Goal: Transaction & Acquisition: Purchase product/service

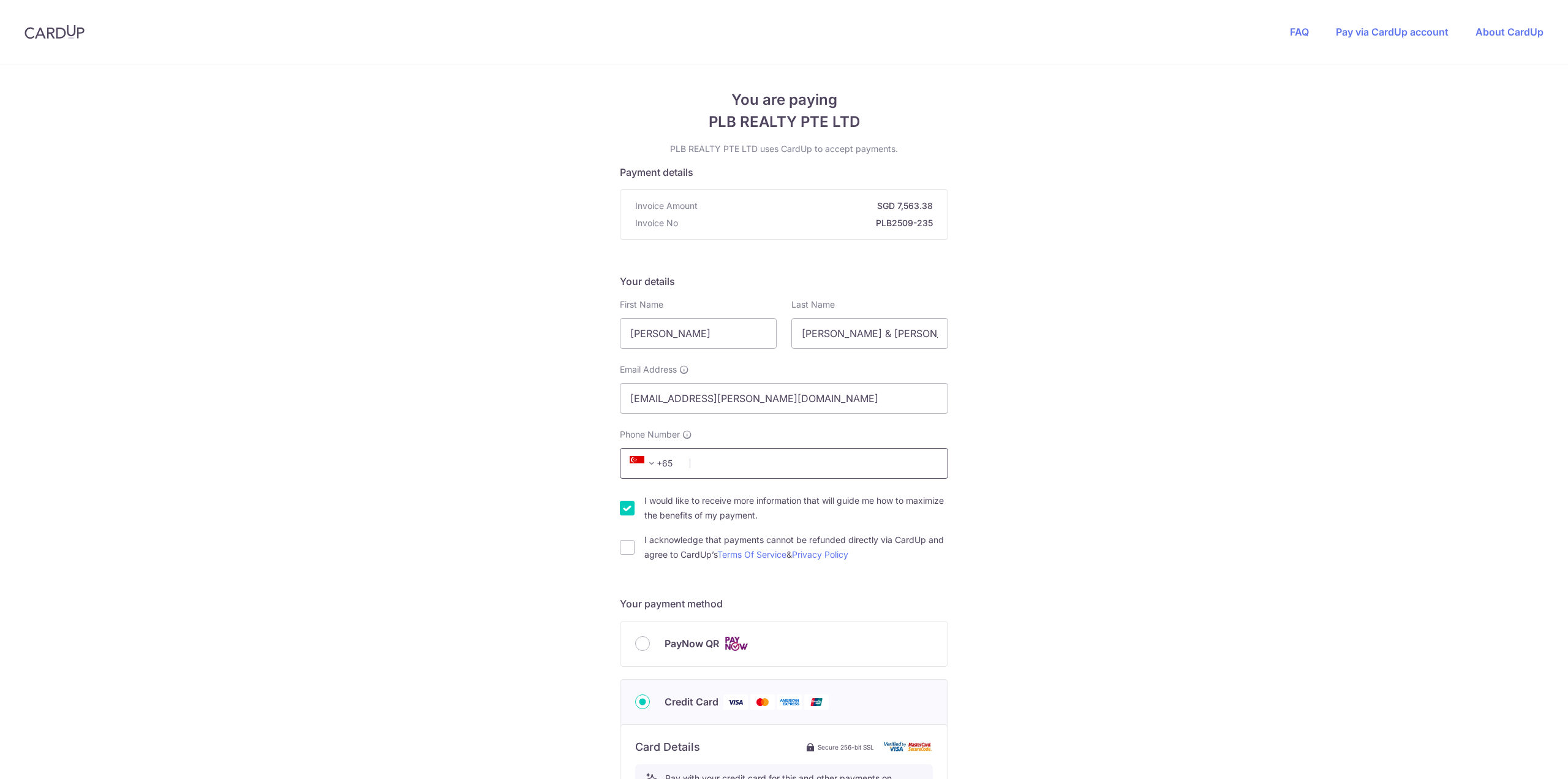
click at [732, 464] on input "Phone Number" at bounding box center [784, 464] width 328 height 31
click at [1044, 401] on div "You are paying PLB REALTY PTE LTD PLB REALTY PTE LTD uses CardUp to accept paym…" at bounding box center [784, 687] width 1568 height 1246
click at [1013, 409] on div "You are paying PLB REALTY PTE LTD PLB REALTY PTE LTD uses CardUp to accept paym…" at bounding box center [784, 687] width 1568 height 1246
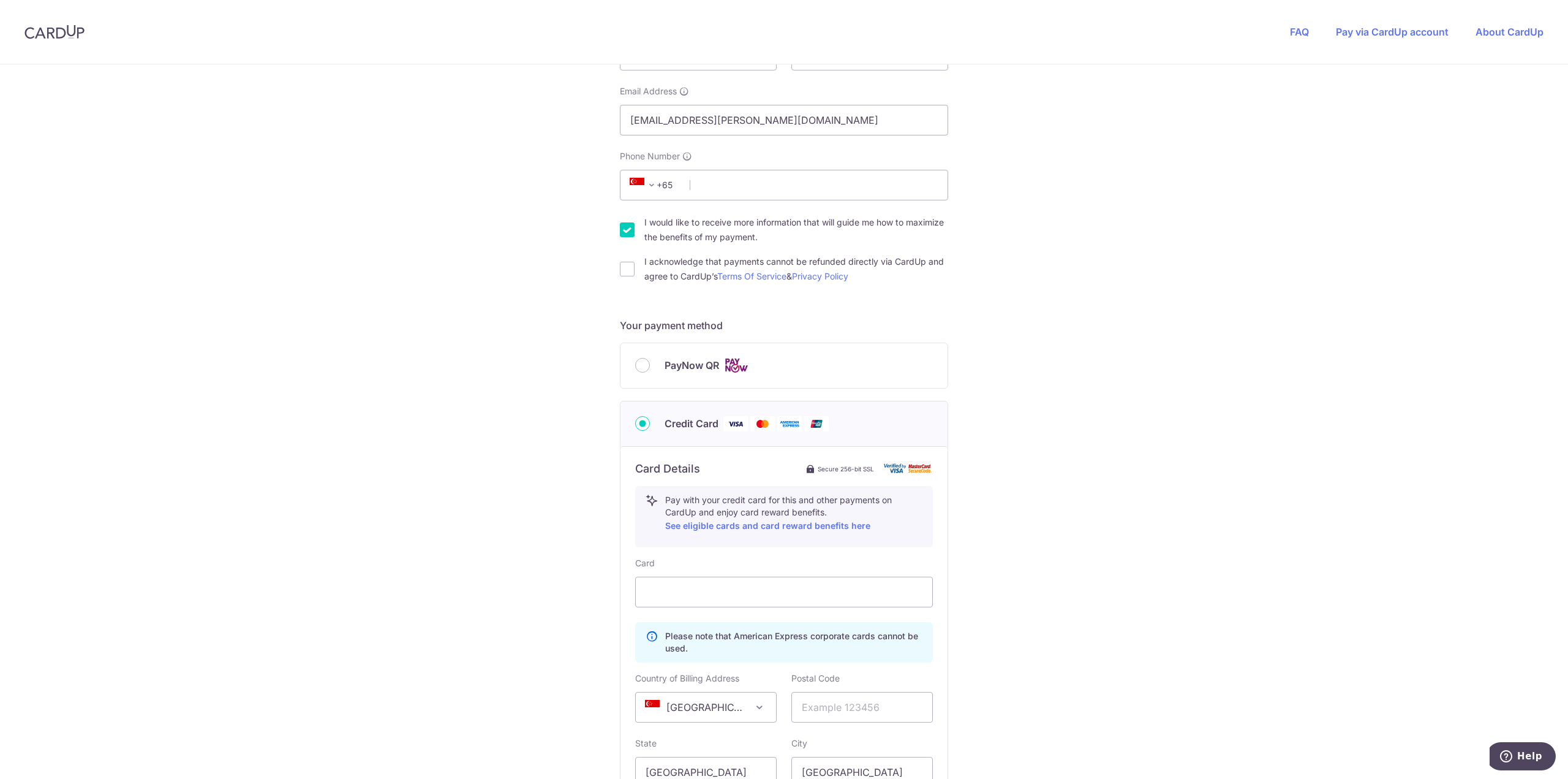
scroll to position [307, 0]
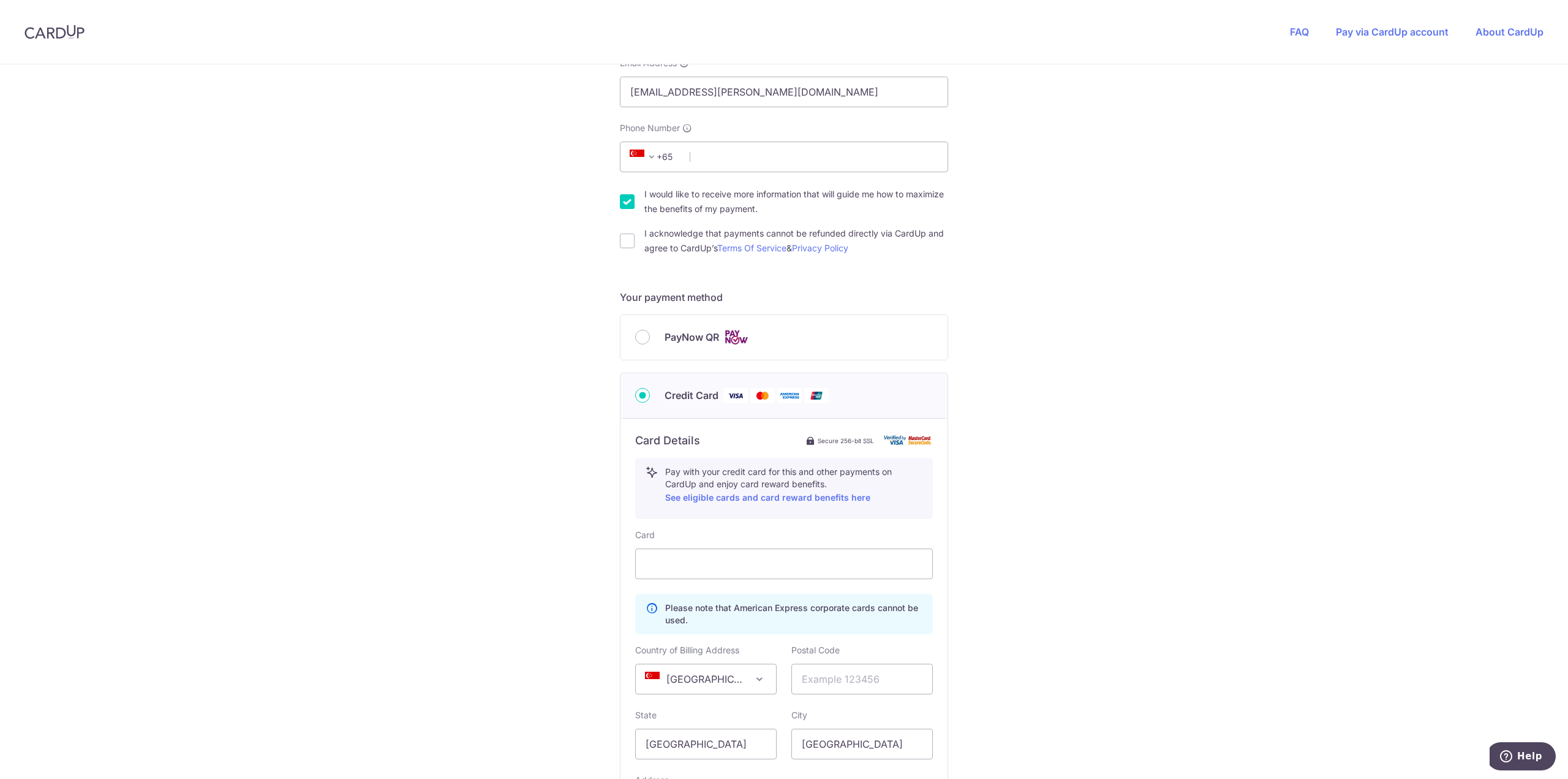
click at [680, 339] on span "PayNow QR" at bounding box center [691, 337] width 54 height 15
click at [649, 339] on input "PayNow QR" at bounding box center [642, 337] width 15 height 15
radio input "true"
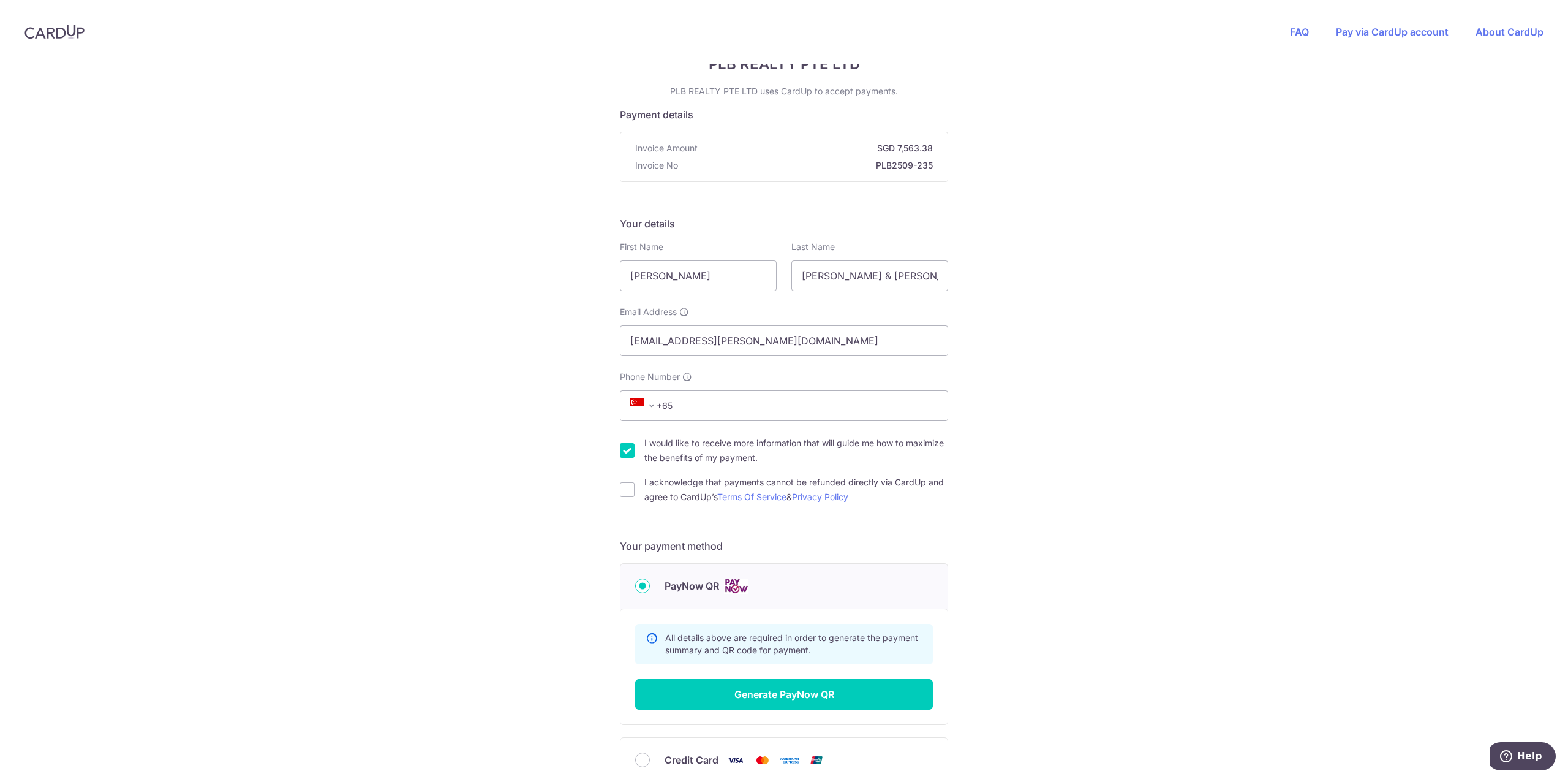
scroll to position [55, 0]
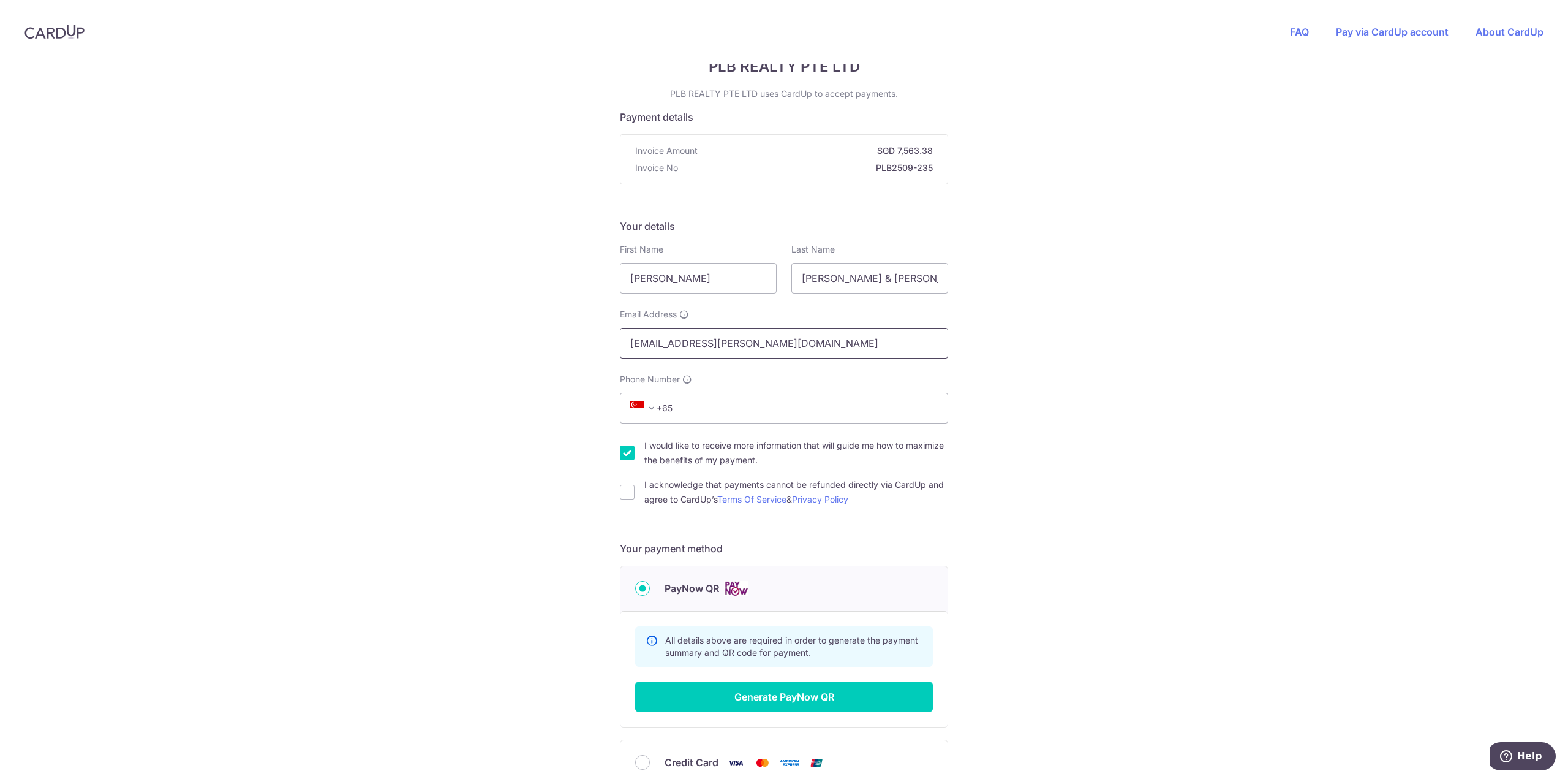
drag, startPoint x: 828, startPoint y: 351, endPoint x: 619, endPoint y: 347, distance: 209.0
click at [614, 347] on div "Email Address [EMAIL_ADDRESS][PERSON_NAME][DOMAIN_NAME]" at bounding box center [784, 333] width 343 height 51
type input "[EMAIL_ADDRESS][DOMAIN_NAME]"
click at [1271, 339] on div "You are paying PLB REALTY PTE LTD PLB REALTY PTE LTD uses CardUp to accept paym…" at bounding box center [784, 457] width 1568 height 896
drag, startPoint x: 683, startPoint y: 274, endPoint x: 527, endPoint y: 263, distance: 156.4
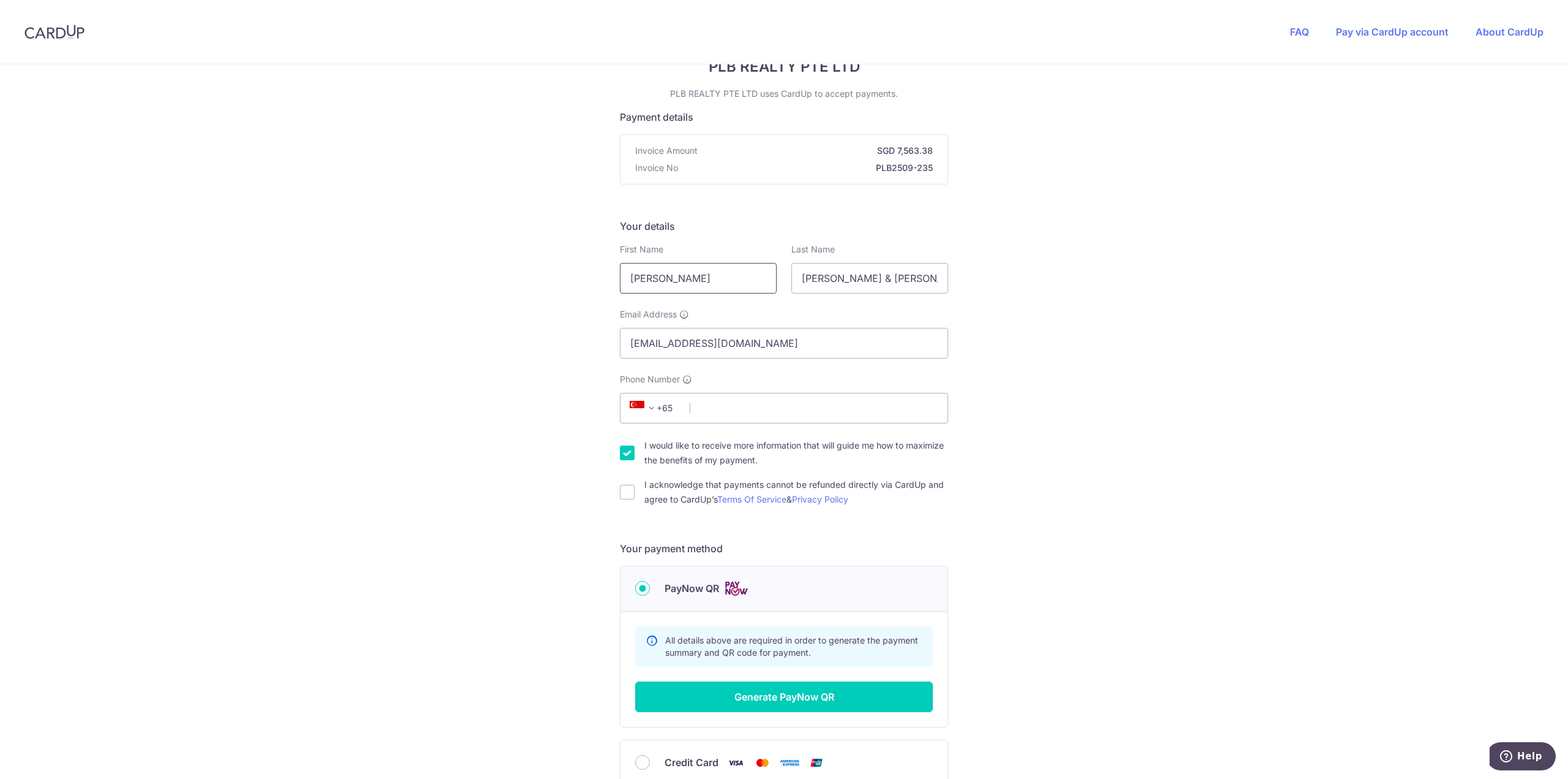
click at [527, 263] on div "You are paying PLB REALTY PTE LTD PLB REALTY PTE LTD uses CardUp to accept paym…" at bounding box center [784, 457] width 1568 height 896
drag, startPoint x: 831, startPoint y: 276, endPoint x: 866, endPoint y: 285, distance: 36.1
click at [833, 277] on input "[PERSON_NAME] & [PERSON_NAME] [PERSON_NAME]" at bounding box center [869, 278] width 157 height 31
drag, startPoint x: 866, startPoint y: 282, endPoint x: 995, endPoint y: 285, distance: 129.0
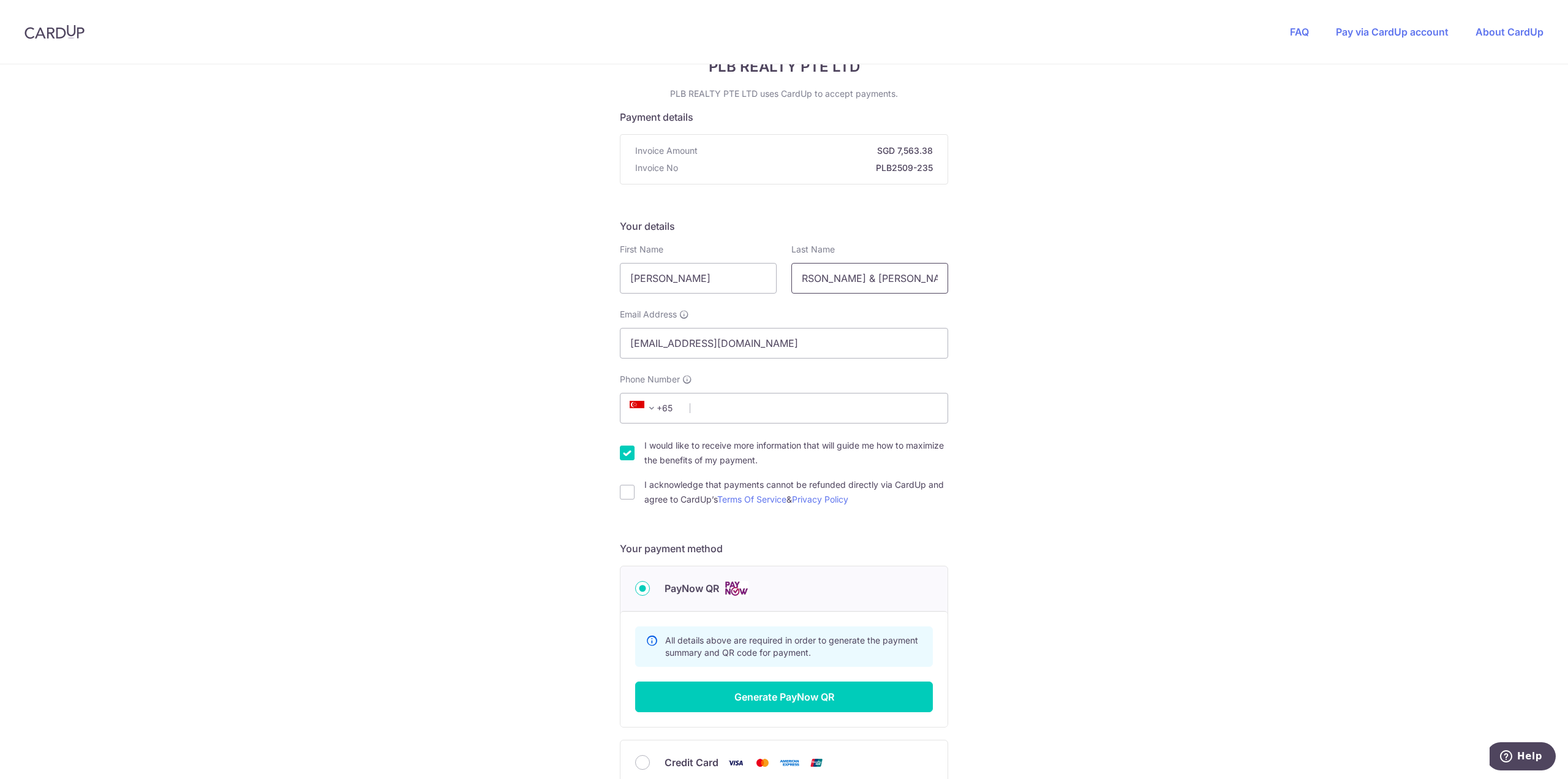
click at [995, 285] on div "You are paying PLB REALTY PTE LTD PLB REALTY PTE LTD uses CardUp to accept paym…" at bounding box center [784, 457] width 1568 height 896
click at [1023, 290] on div "You are paying PLB REALTY PTE LTD PLB REALTY PTE LTD uses CardUp to accept paym…" at bounding box center [784, 457] width 1568 height 896
click at [723, 400] on input "Phone Number" at bounding box center [784, 409] width 328 height 31
type input "96690987"
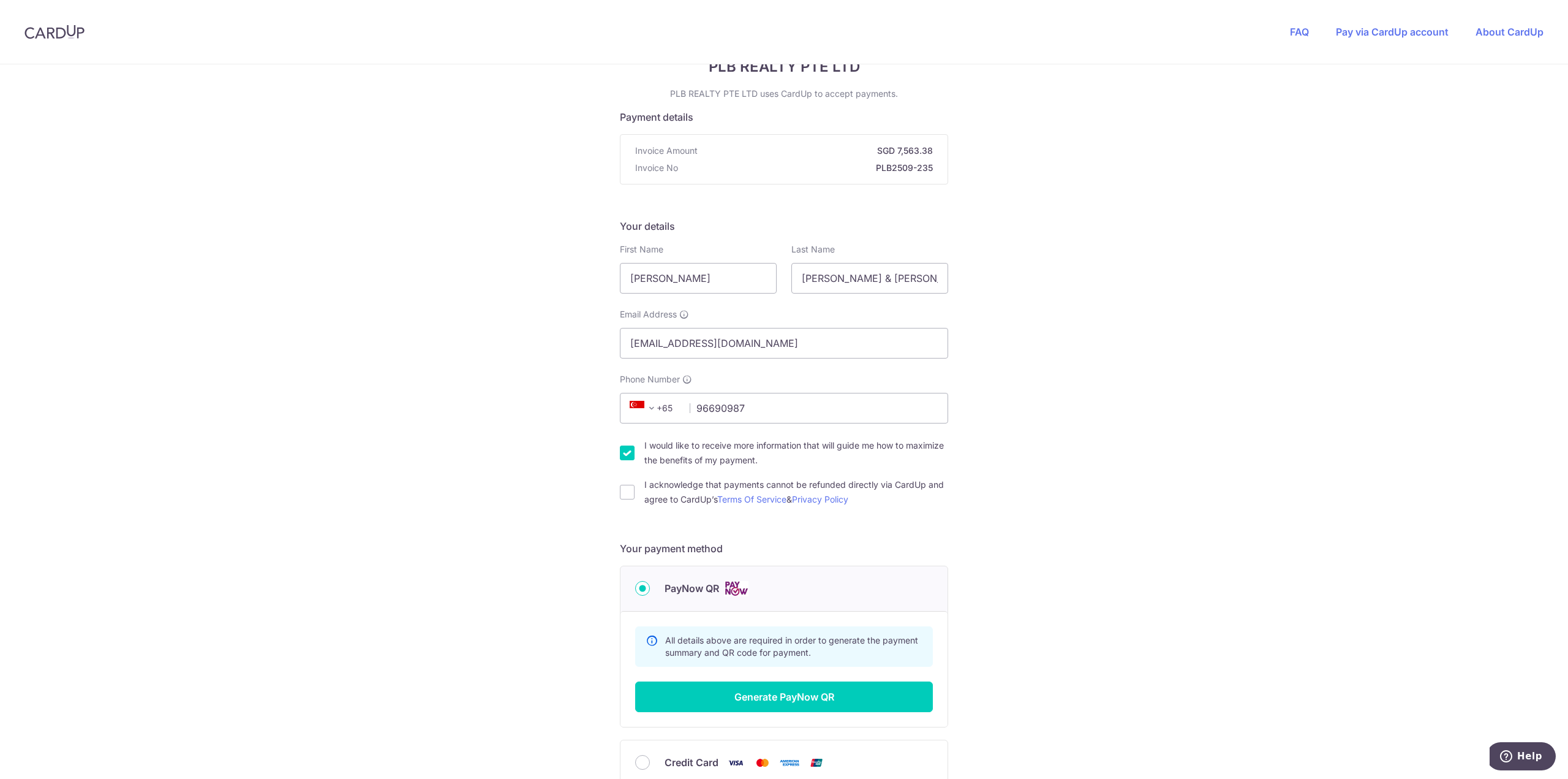
click at [1232, 351] on div "You are paying PLB REALTY PTE LTD PLB REALTY PTE LTD uses CardUp to accept paym…" at bounding box center [784, 457] width 1568 height 896
click at [628, 454] on input "I would like to receive more information that will guide me how to maximize the…" at bounding box center [627, 453] width 15 height 15
checkbox input "false"
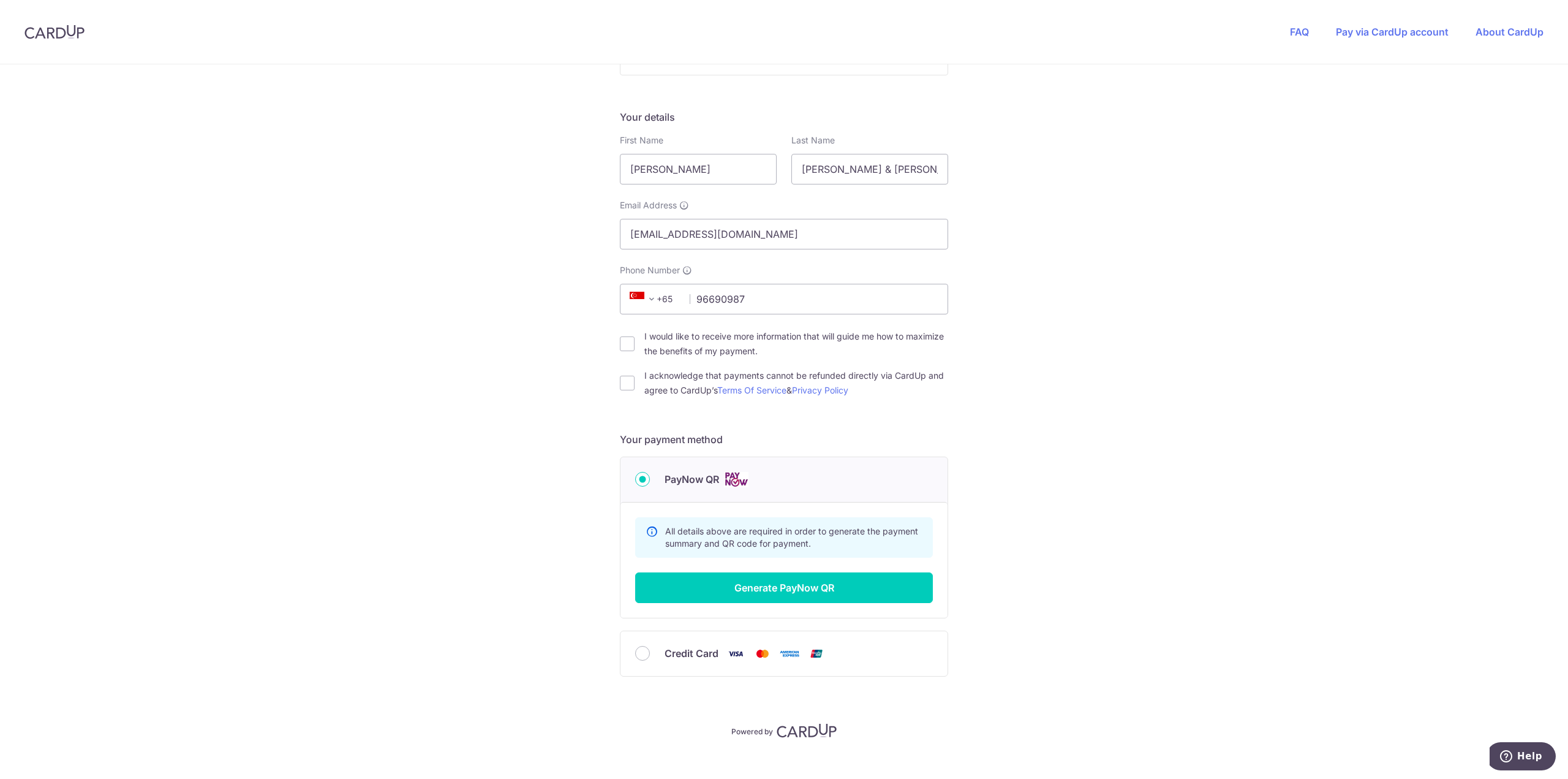
scroll to position [178, 0]
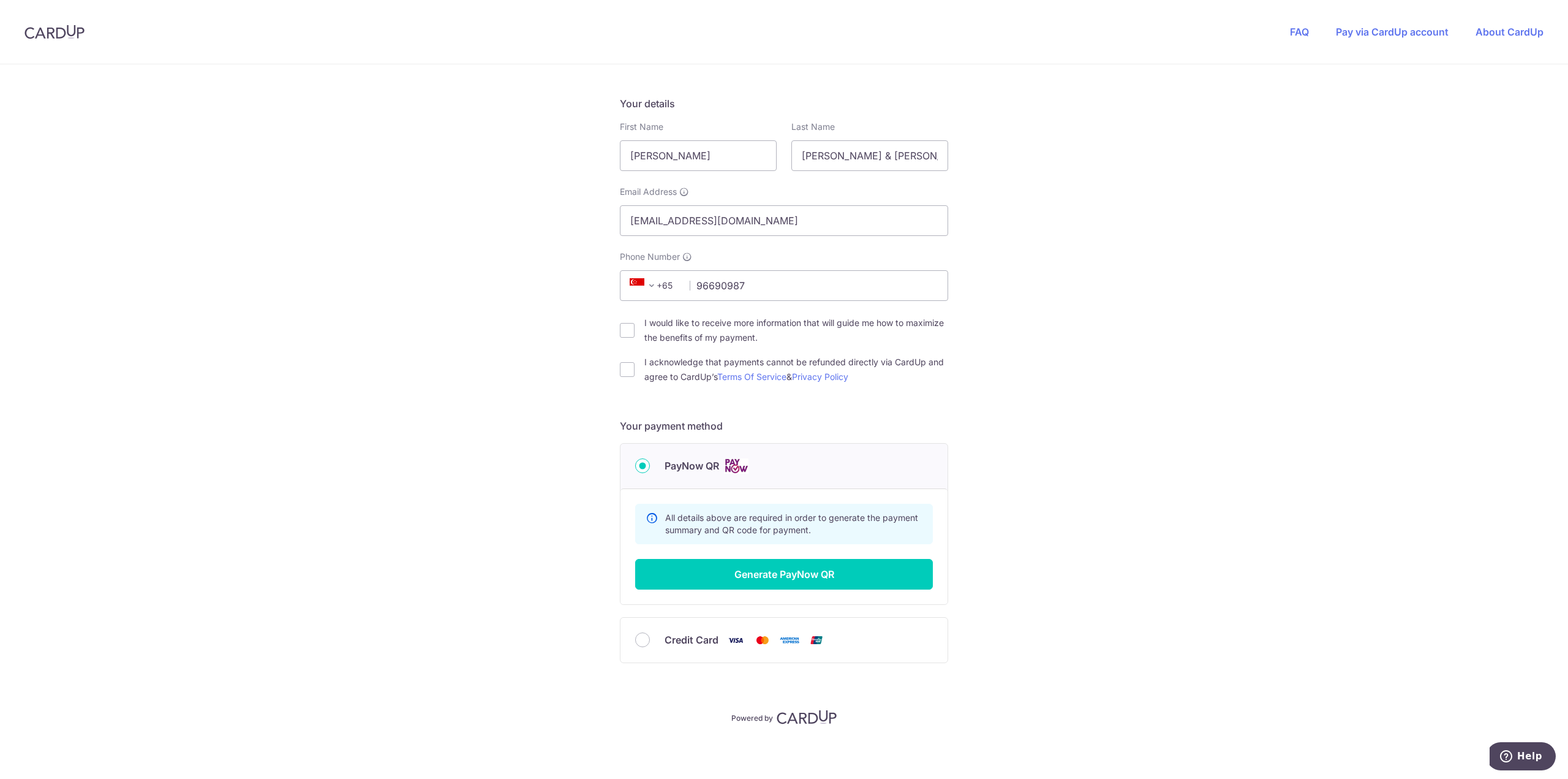
click at [670, 623] on div "Credit Card" at bounding box center [784, 640] width 327 height 45
click at [671, 628] on div "Credit Card" at bounding box center [784, 640] width 327 height 45
click at [678, 634] on span "Credit Card" at bounding box center [691, 640] width 54 height 15
click at [649, 634] on input "Credit Card" at bounding box center [642, 640] width 15 height 15
radio input "true"
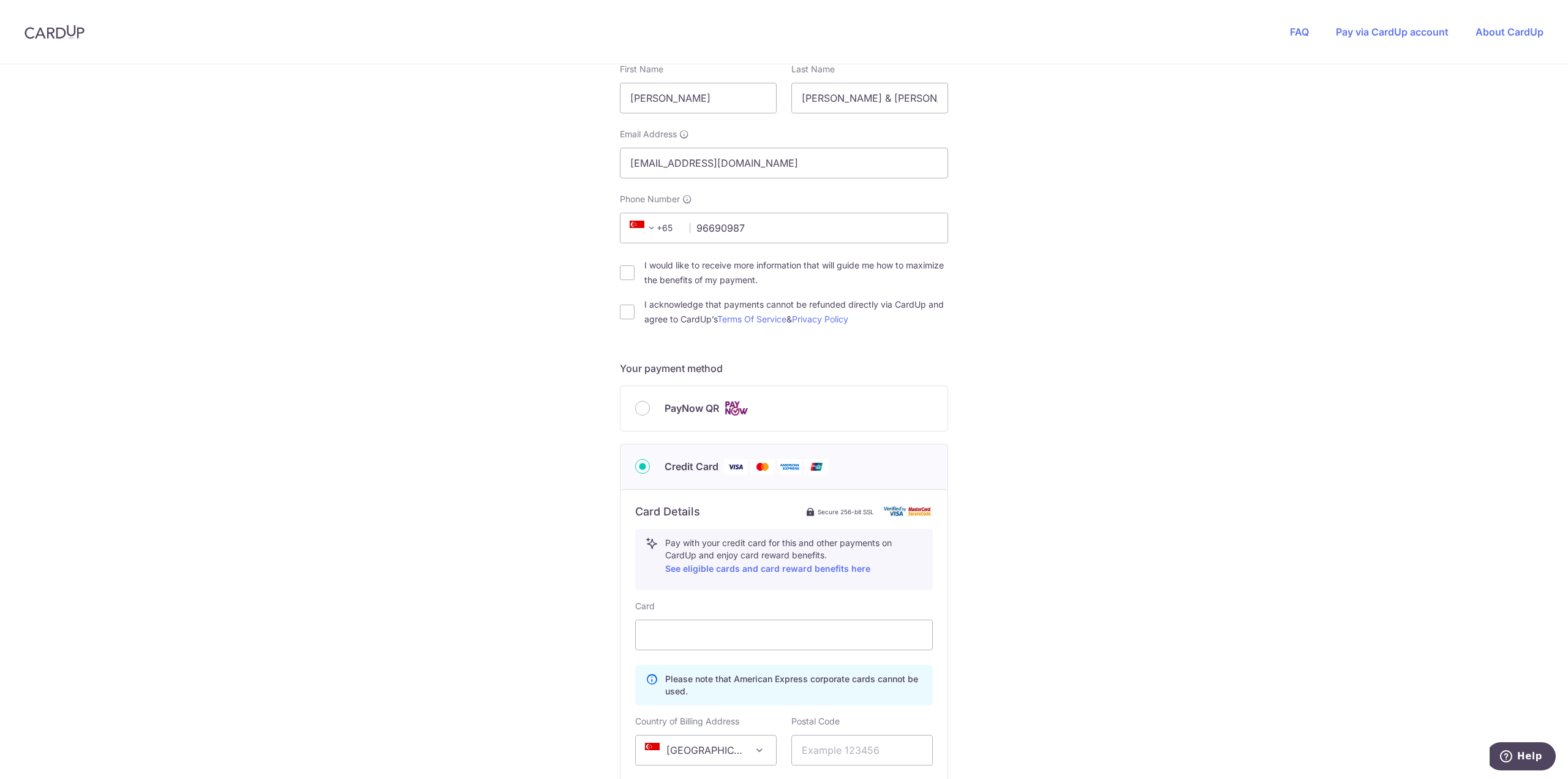
scroll to position [239, 0]
click at [824, 563] on link "See eligible cards and card reward benefits here" at bounding box center [768, 565] width 205 height 10
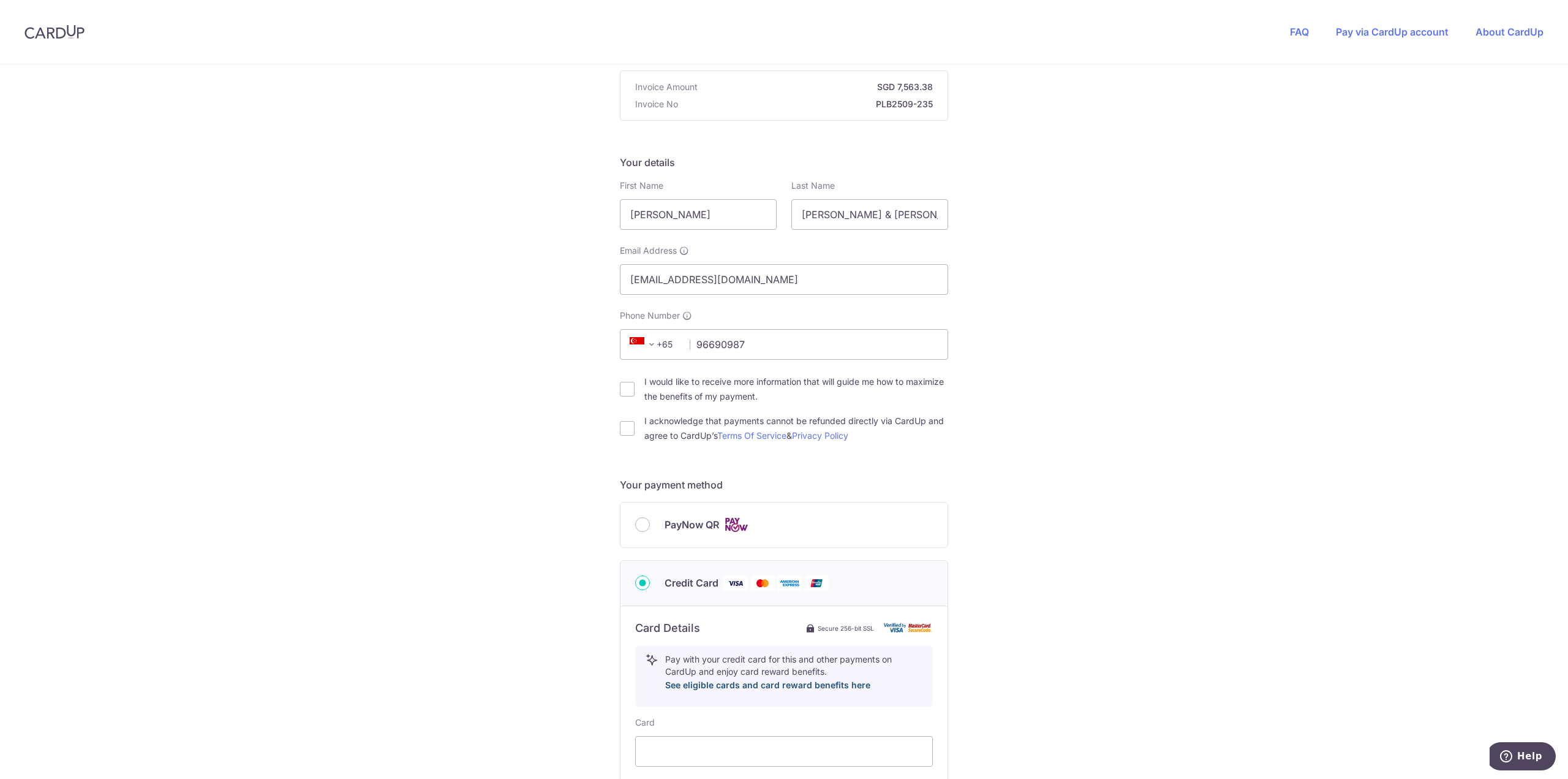
scroll to position [0, 0]
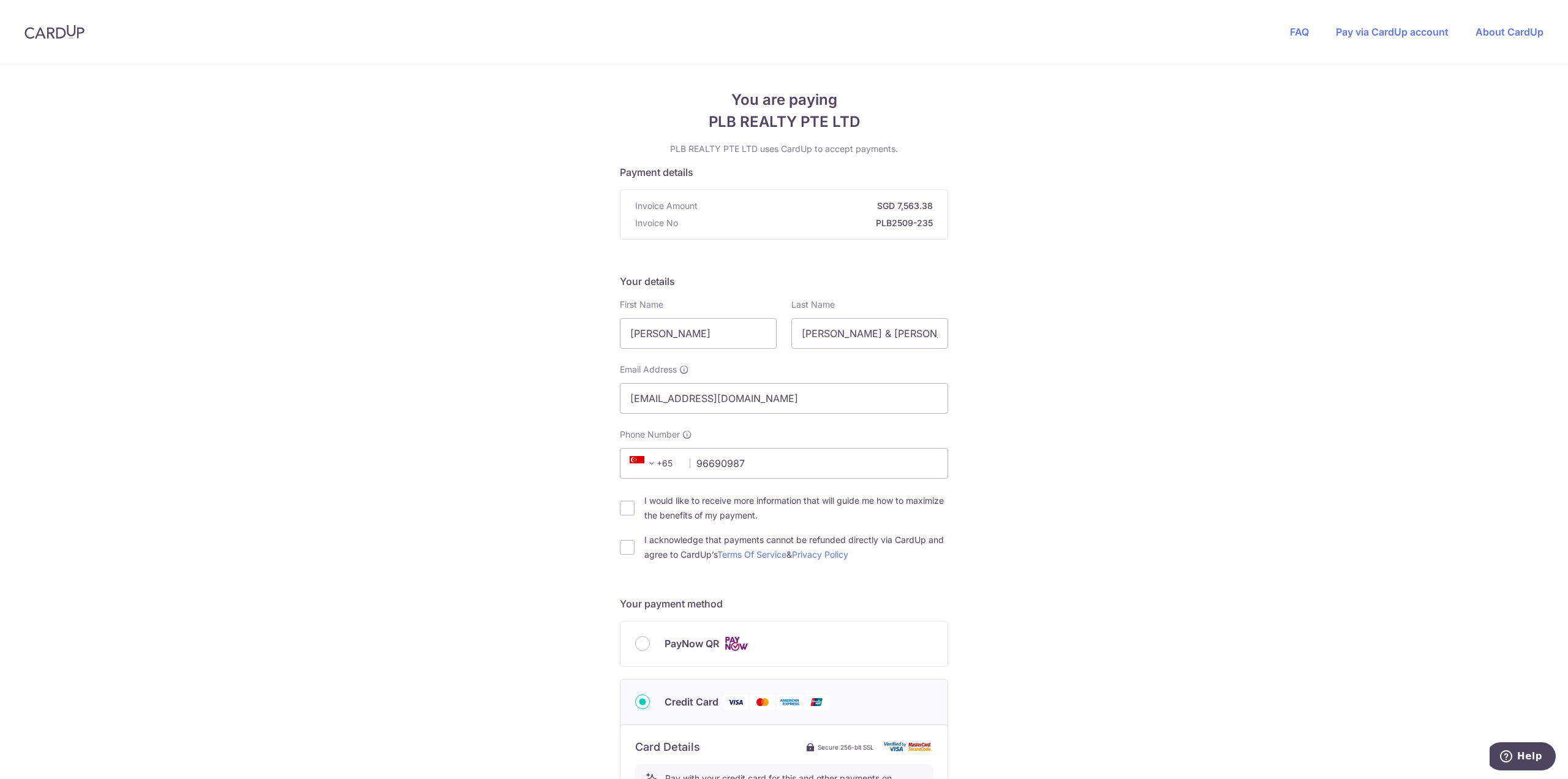
drag, startPoint x: 622, startPoint y: 544, endPoint x: 633, endPoint y: 545, distance: 11.0
click at [622, 544] on input "I acknowledge that payments cannot be refunded directly via CardUp and agree to…" at bounding box center [627, 547] width 15 height 15
checkbox input "true"
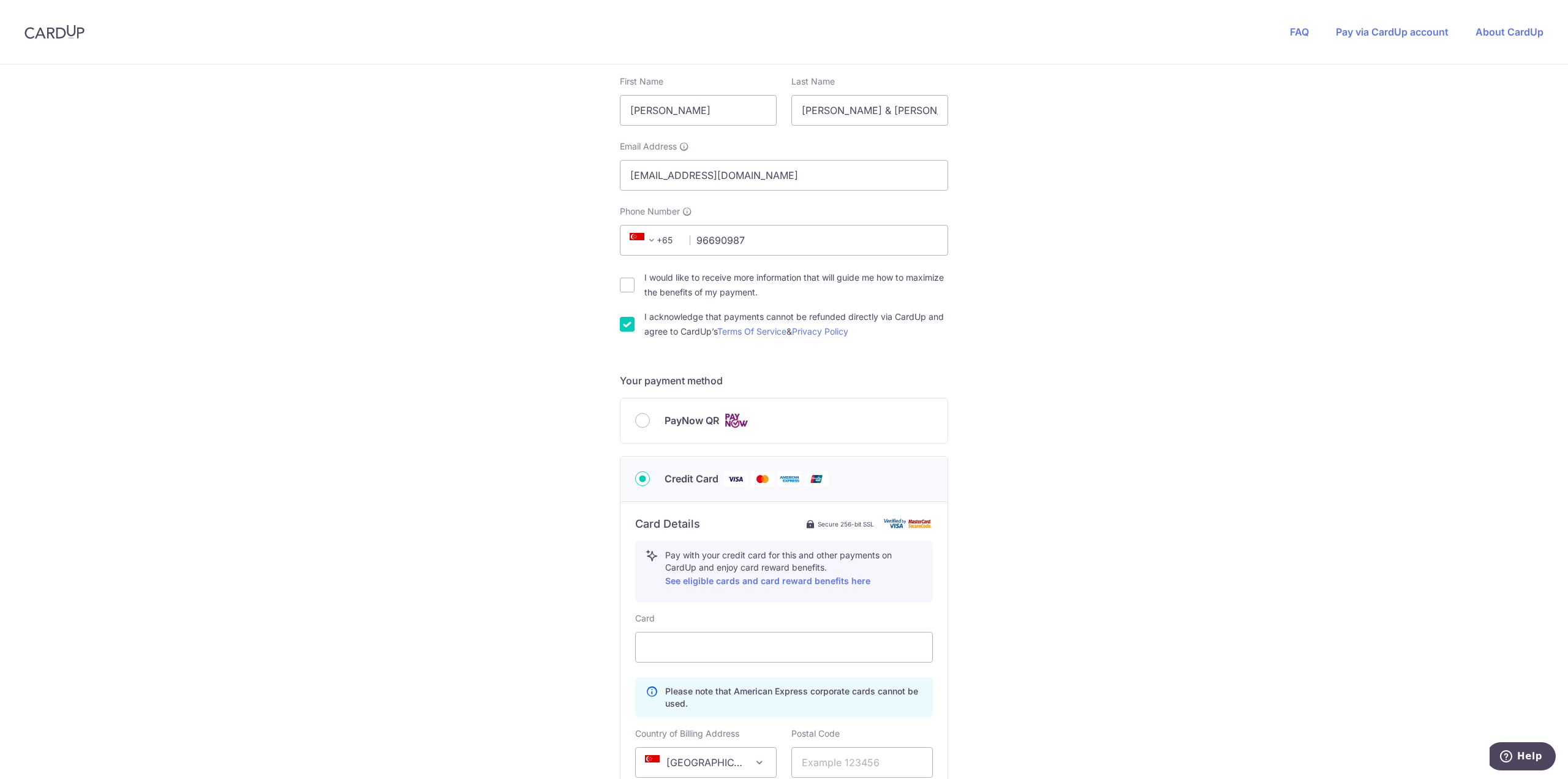
scroll to position [222, 0]
click at [652, 430] on div "PayNow QR" at bounding box center [784, 422] width 327 height 45
click at [652, 421] on div "PayNow QR" at bounding box center [784, 422] width 298 height 15
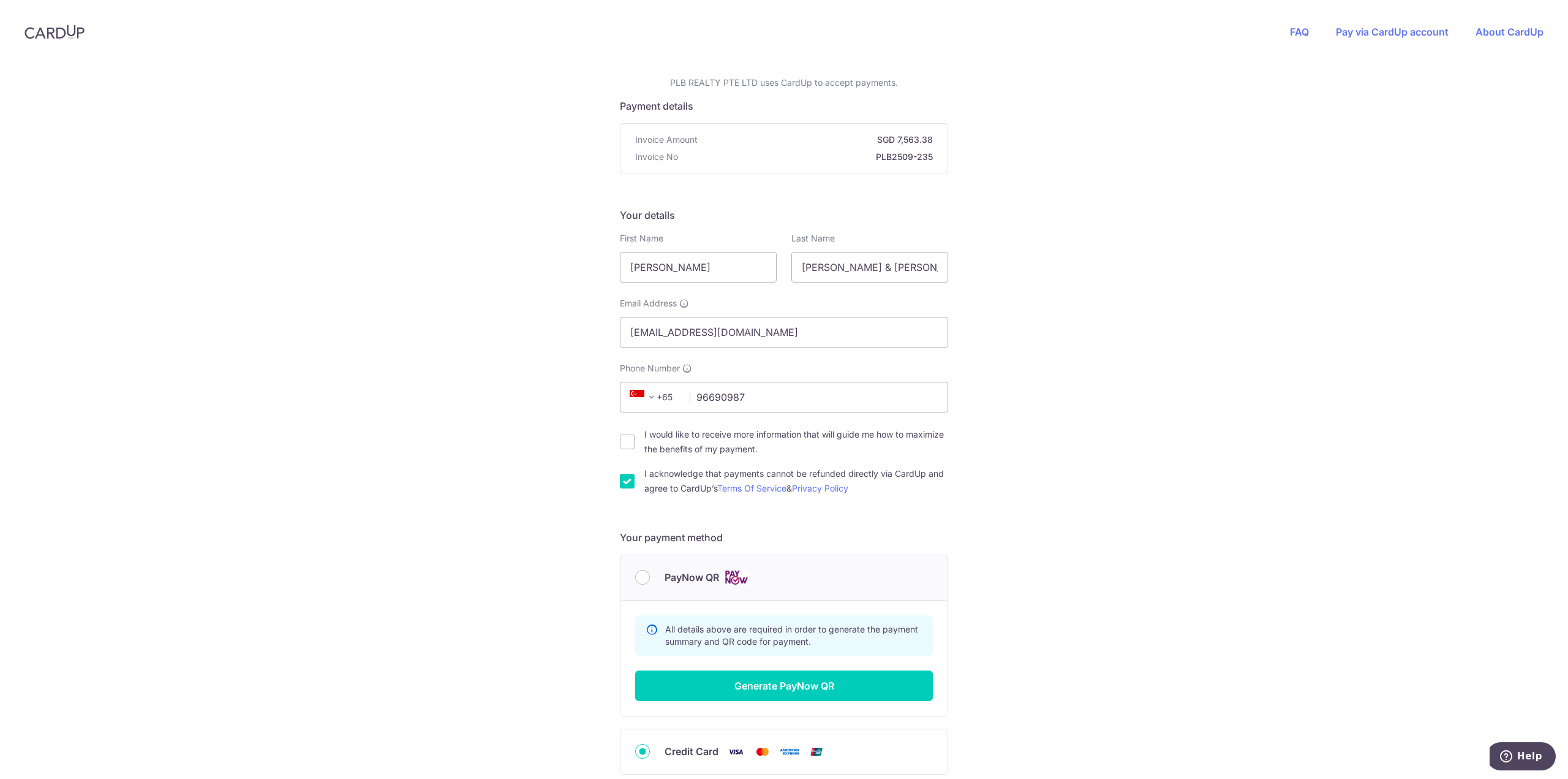
scroll to position [178, 0]
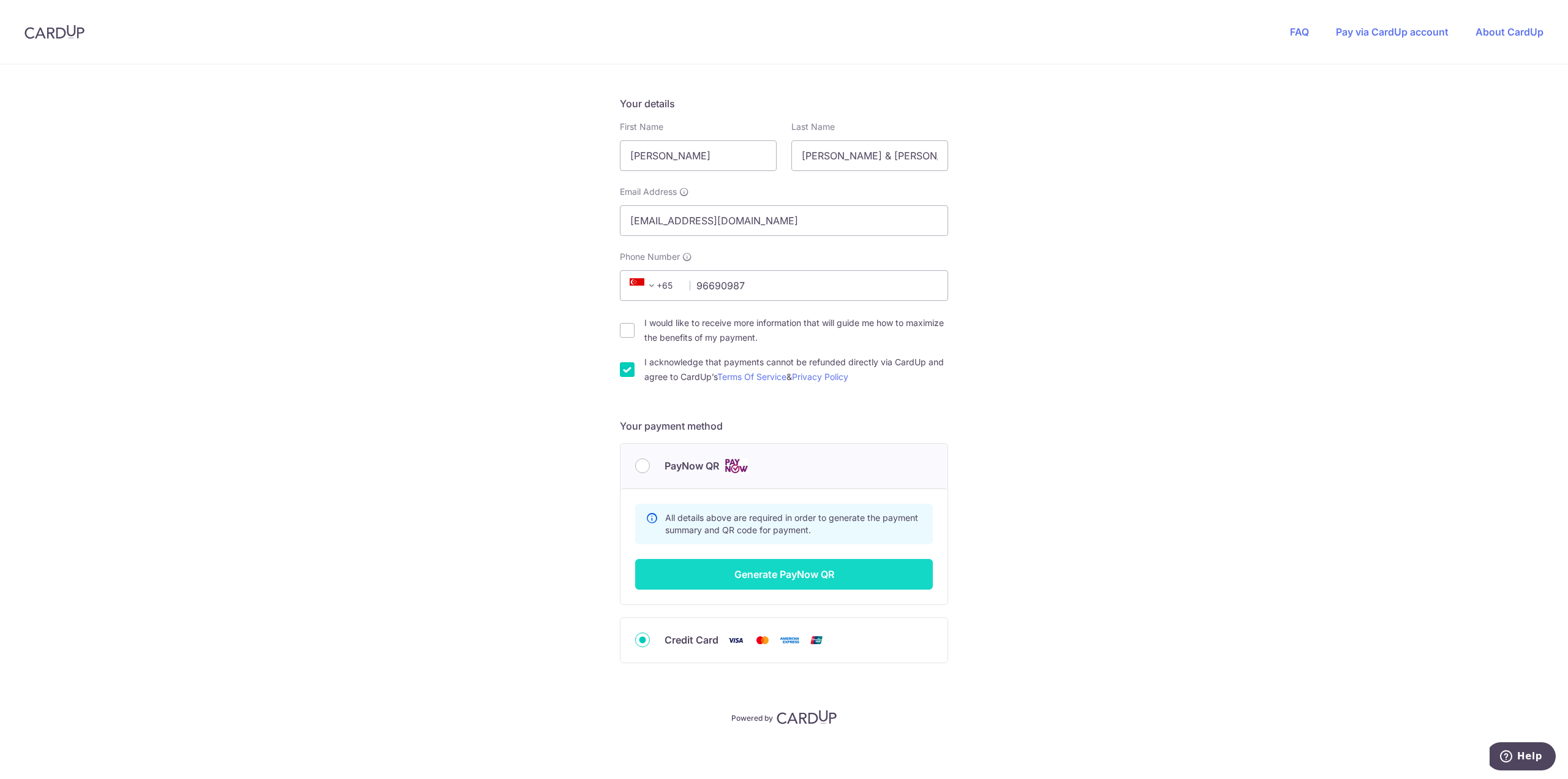
click at [828, 560] on button "Generate PayNow QR" at bounding box center [784, 574] width 298 height 31
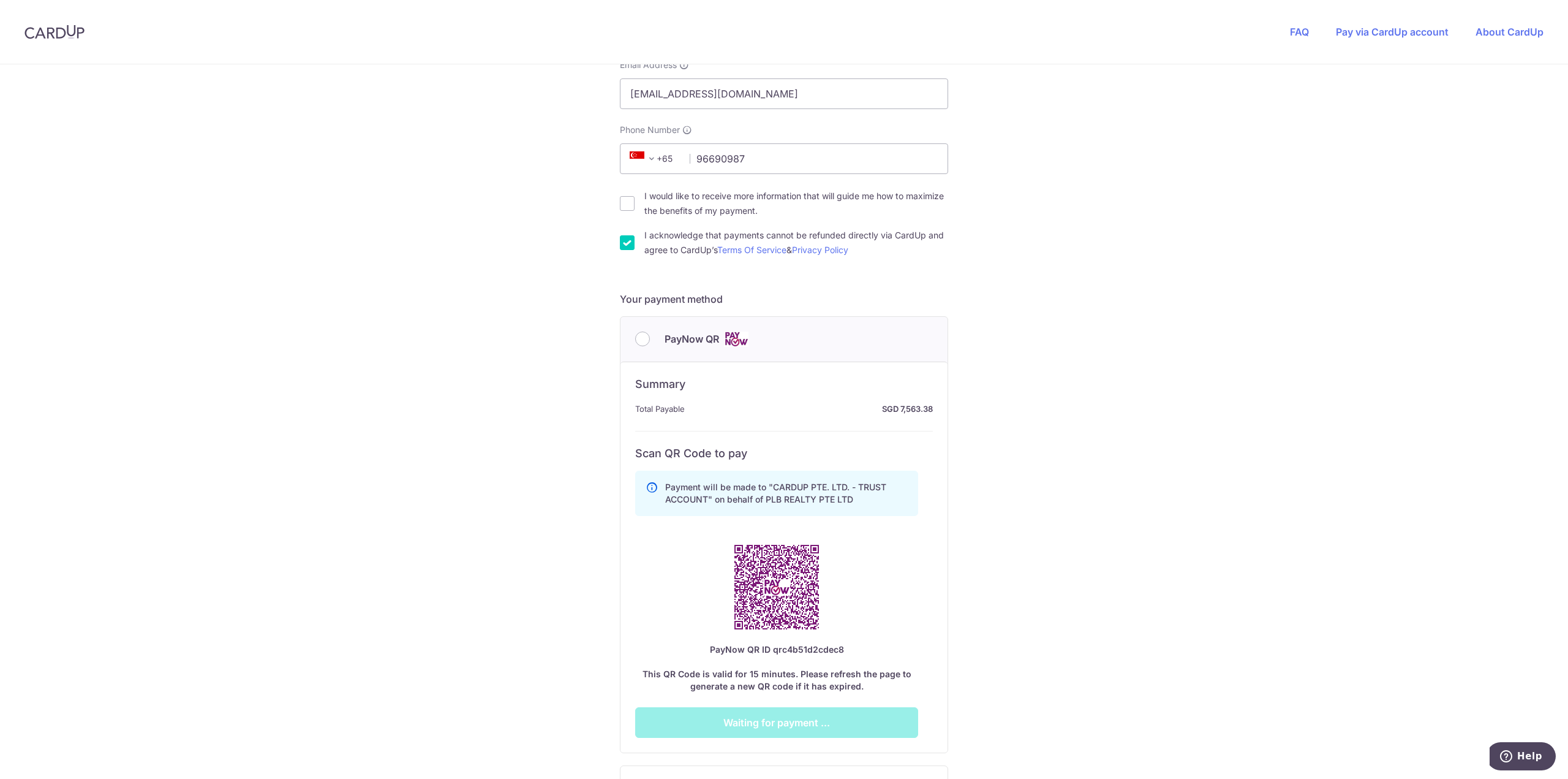
scroll to position [423, 0]
